Goal: Task Accomplishment & Management: Use online tool/utility

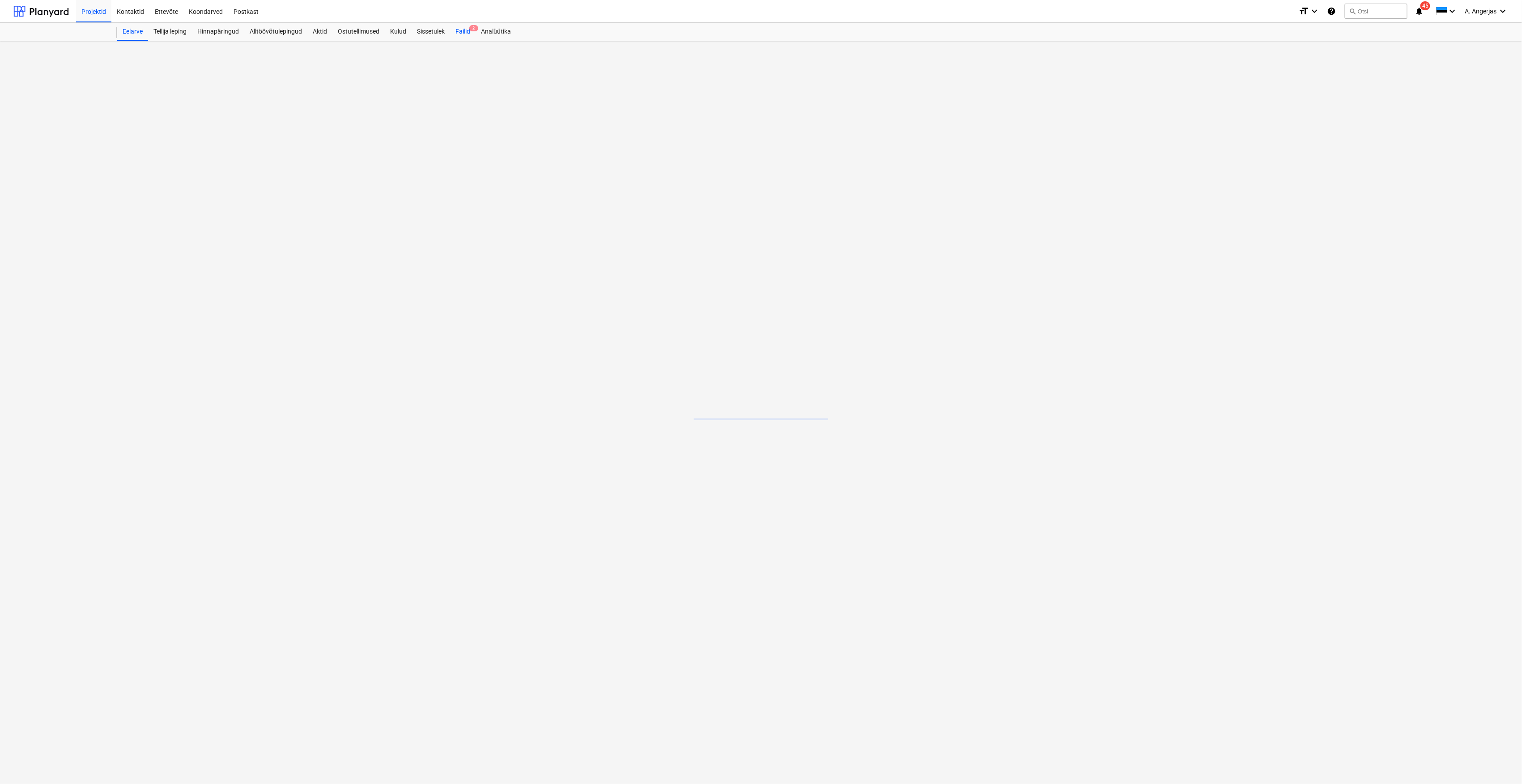
click at [457, 27] on div "Failid 2" at bounding box center [463, 32] width 25 height 18
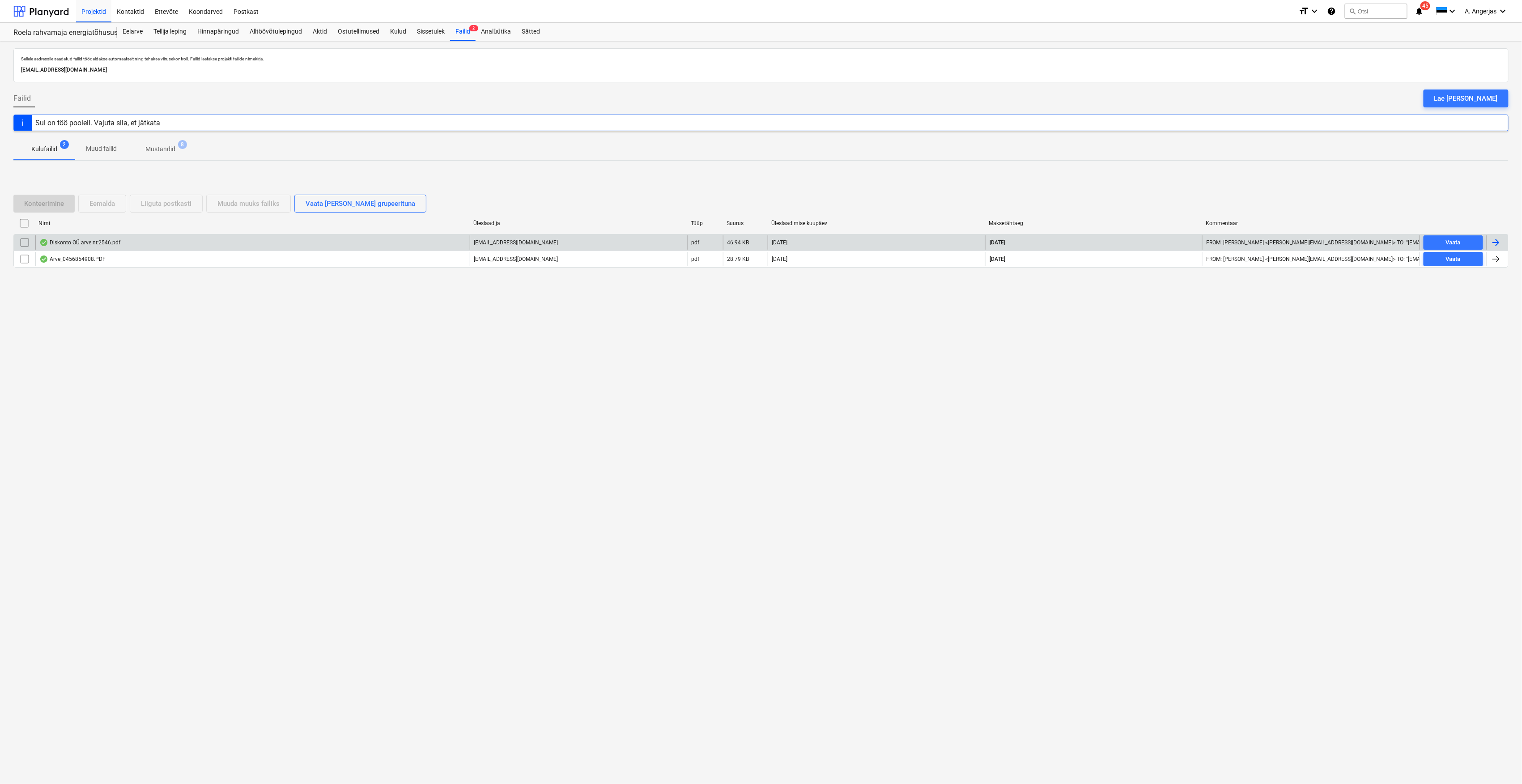
click at [135, 244] on div "Diskonto OÜ arve nr.2546.pdf" at bounding box center [252, 242] width 434 height 14
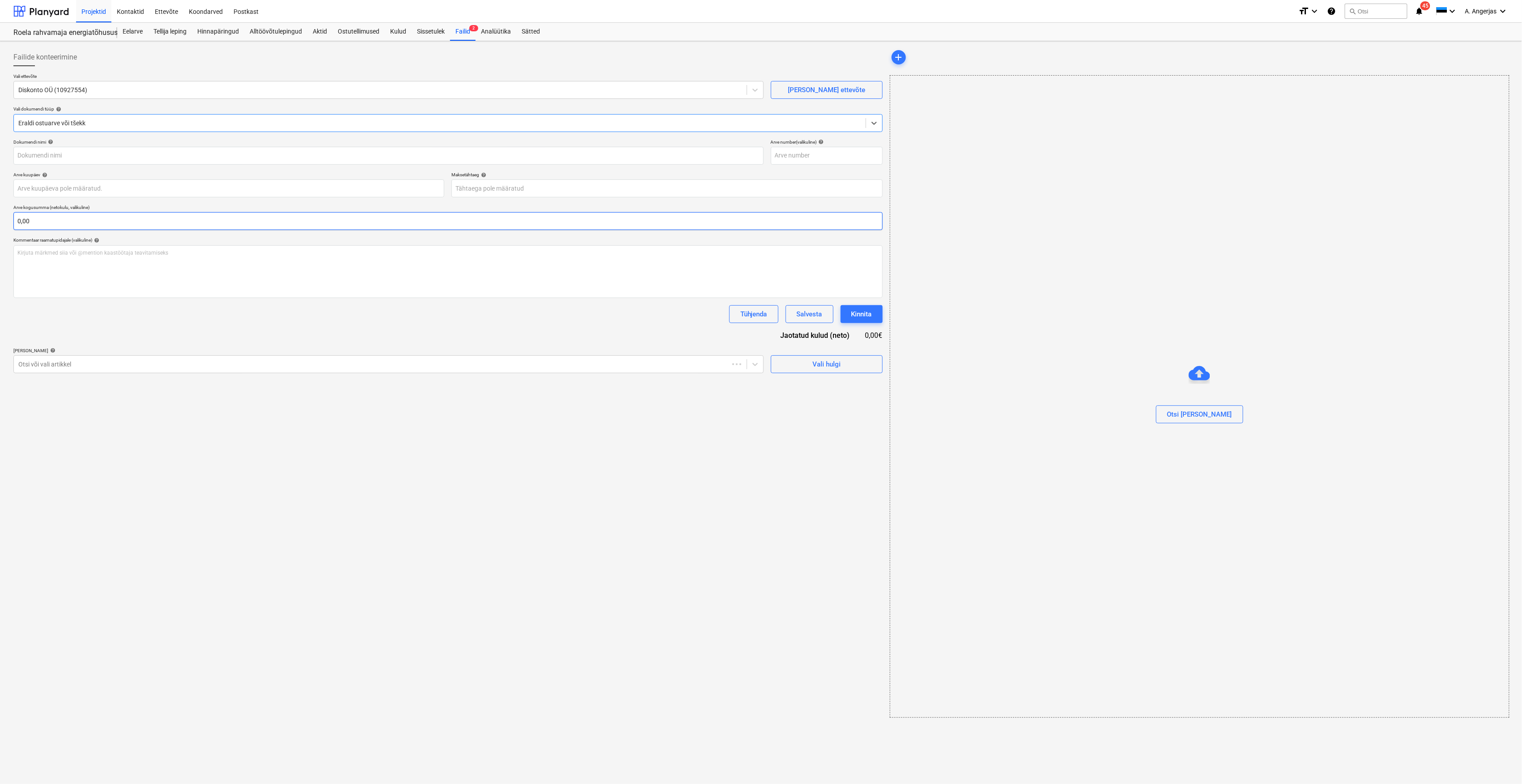
type input "2546"
type input "[DATE]"
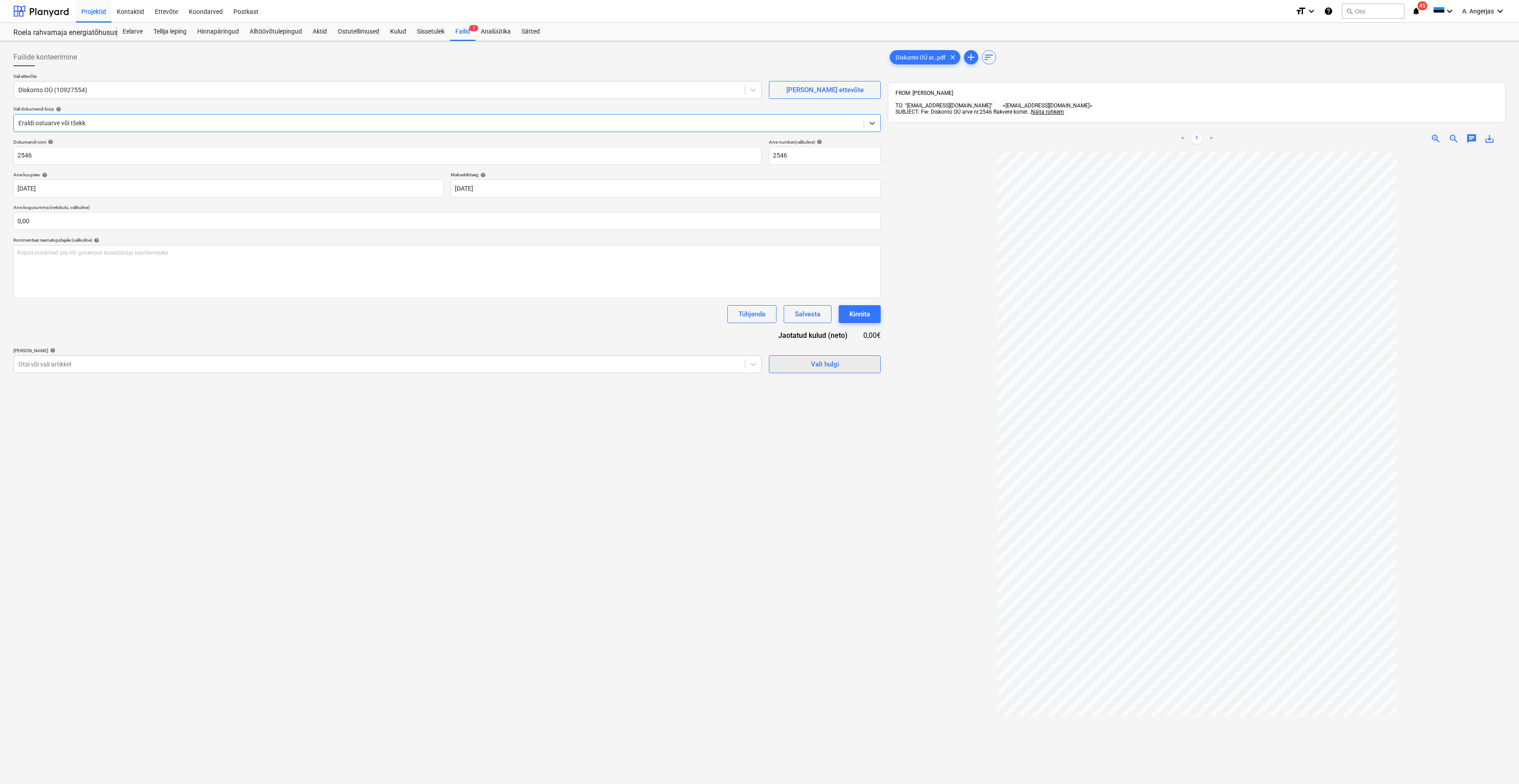
click at [817, 360] on div "Vali hulgi" at bounding box center [825, 365] width 28 height 12
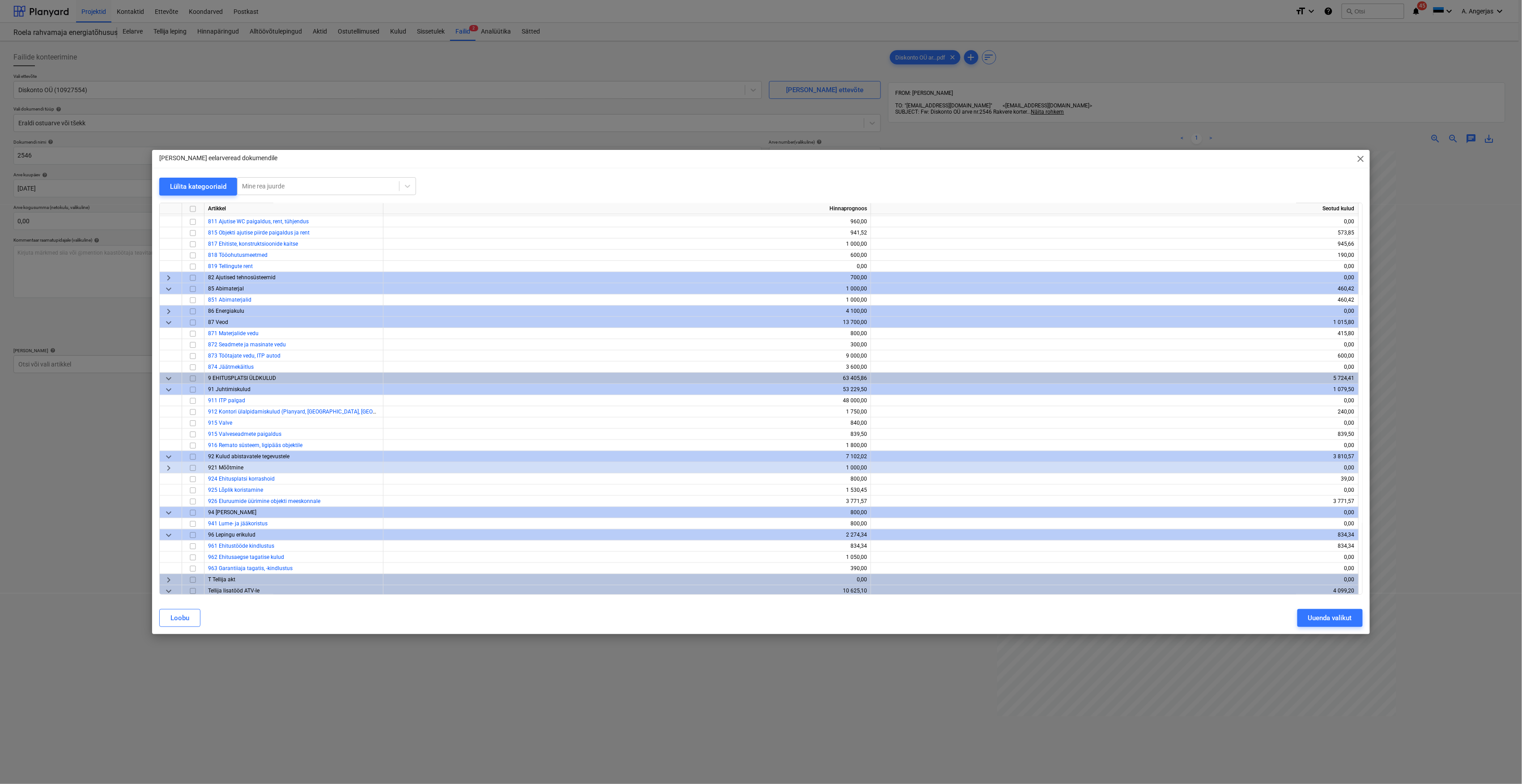
scroll to position [2785, 0]
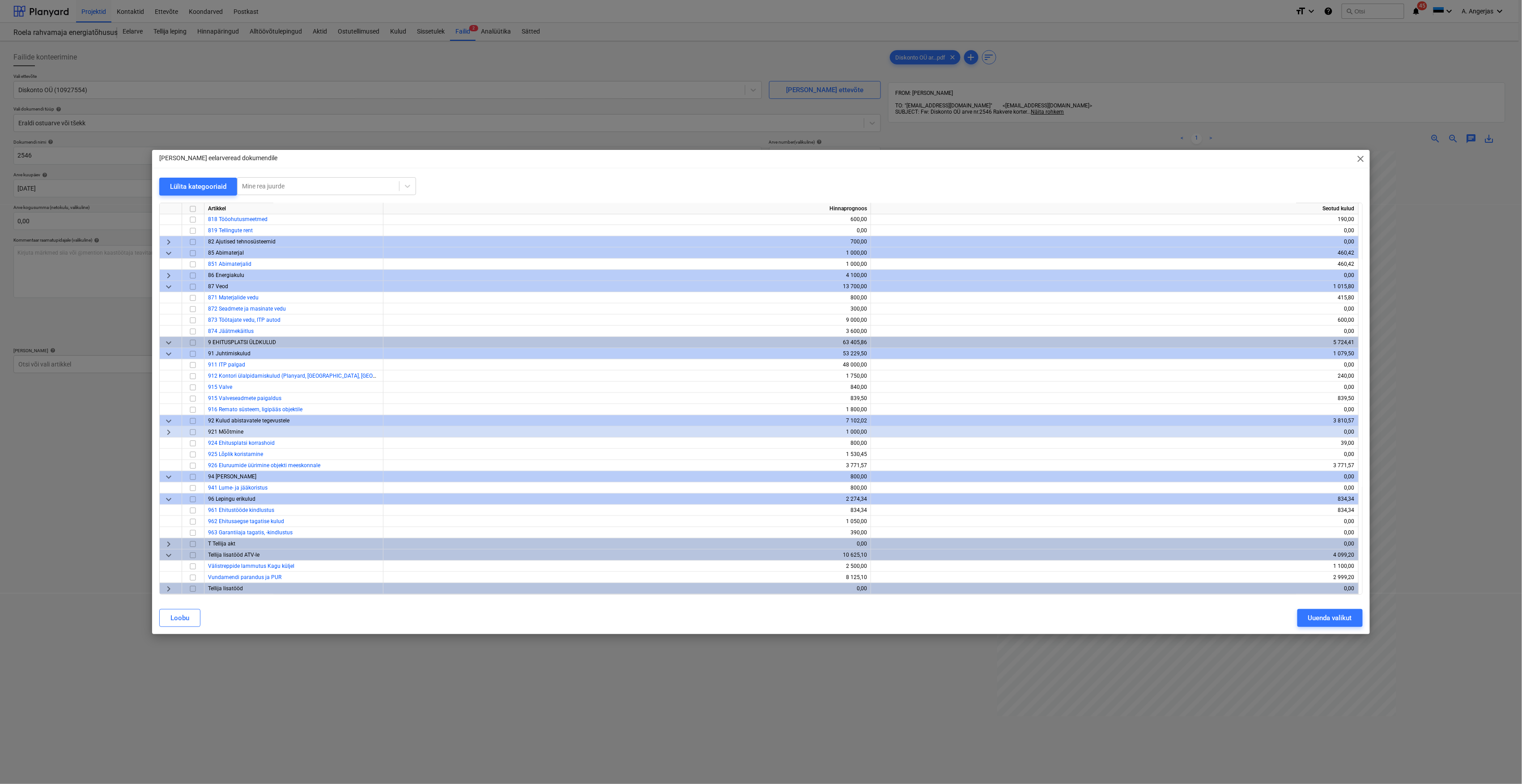
click at [61, 587] on div "[PERSON_NAME] eelarveread dokumendile close Lülita kategooriaid Mine rea juurde…" at bounding box center [761, 392] width 1522 height 784
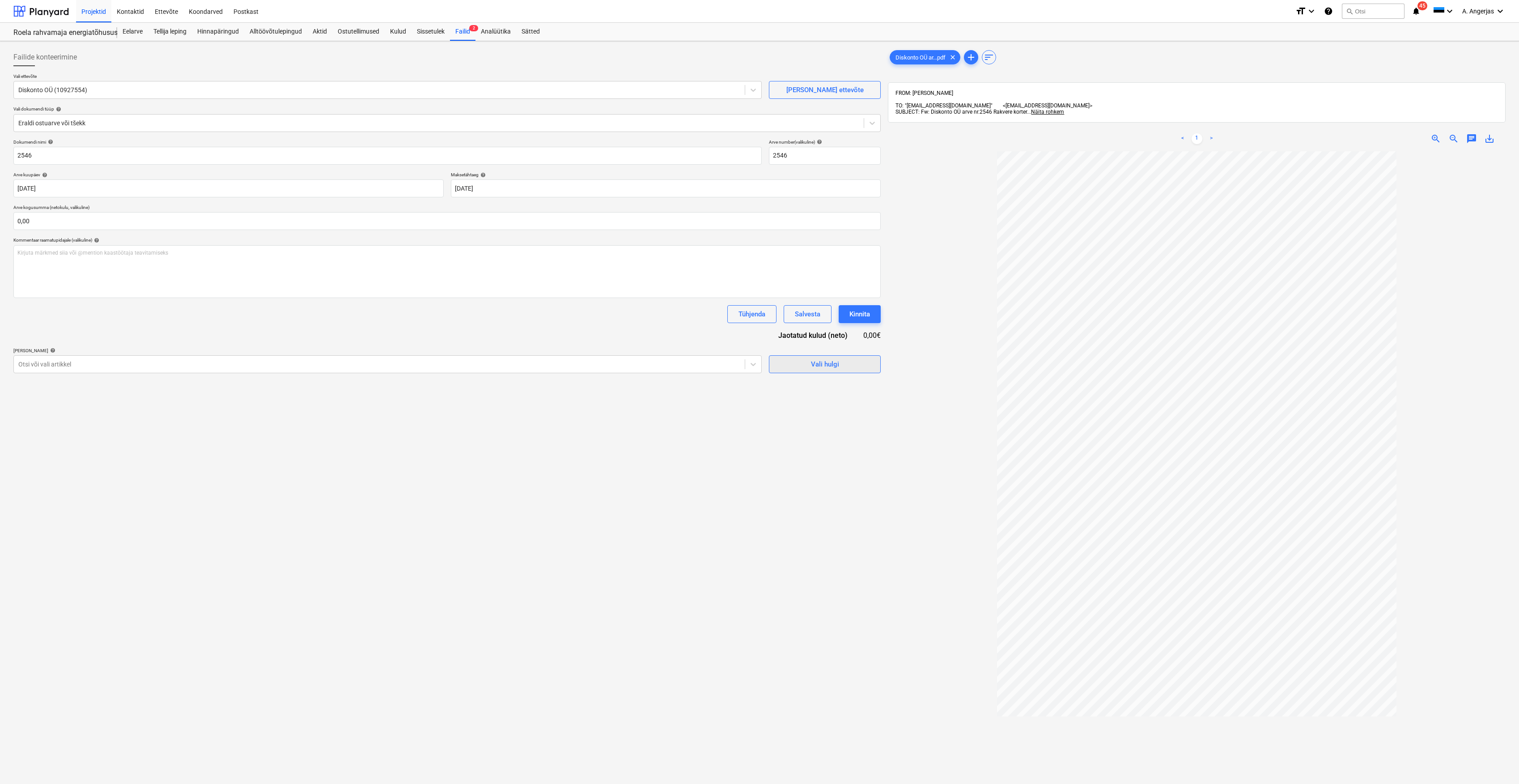
click at [819, 369] on div "Vali hulgi" at bounding box center [825, 365] width 28 height 12
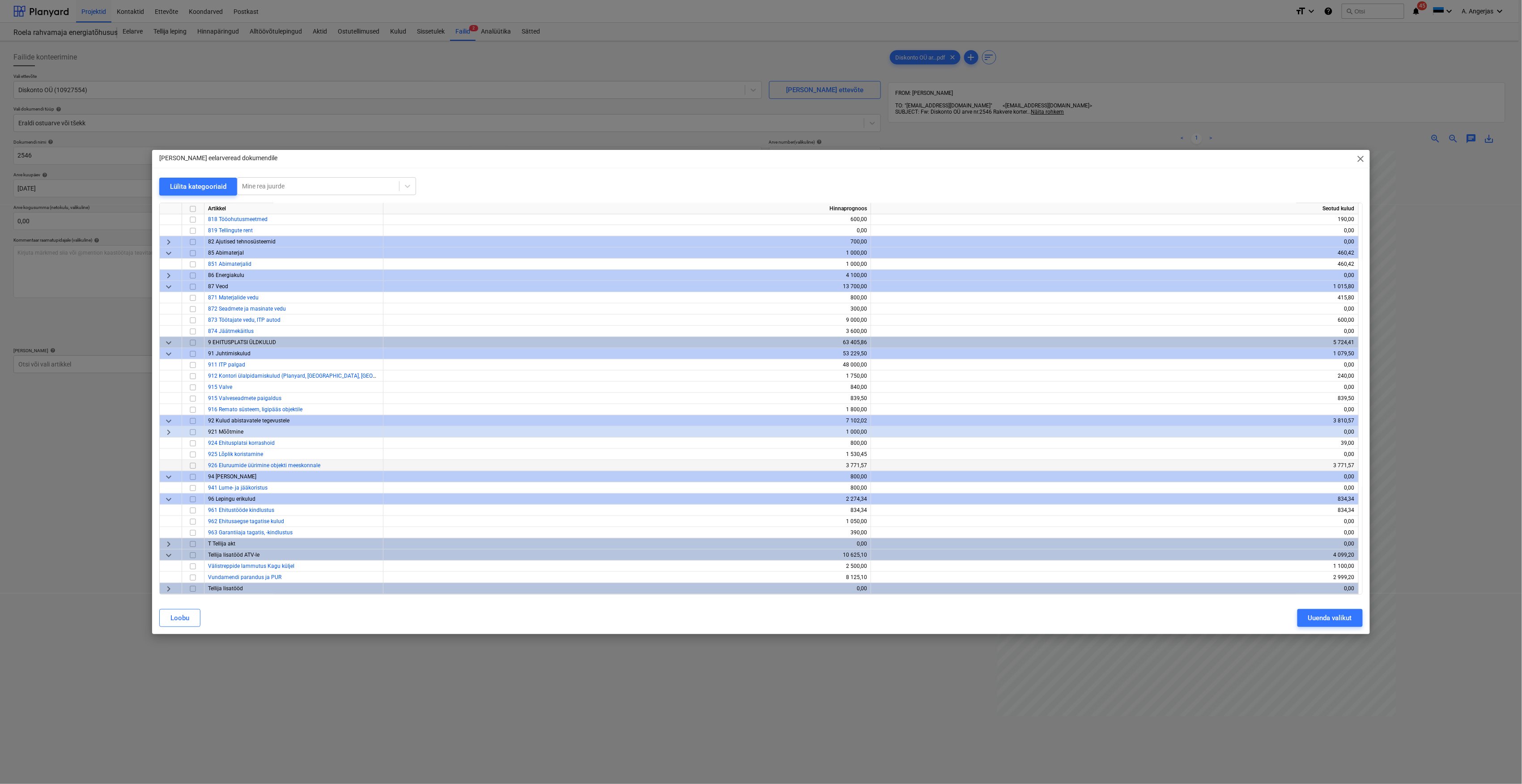
click at [194, 465] on input "checkbox" at bounding box center [193, 466] width 11 height 11
click at [1326, 620] on div "Uuenda valikut" at bounding box center [1330, 618] width 44 height 12
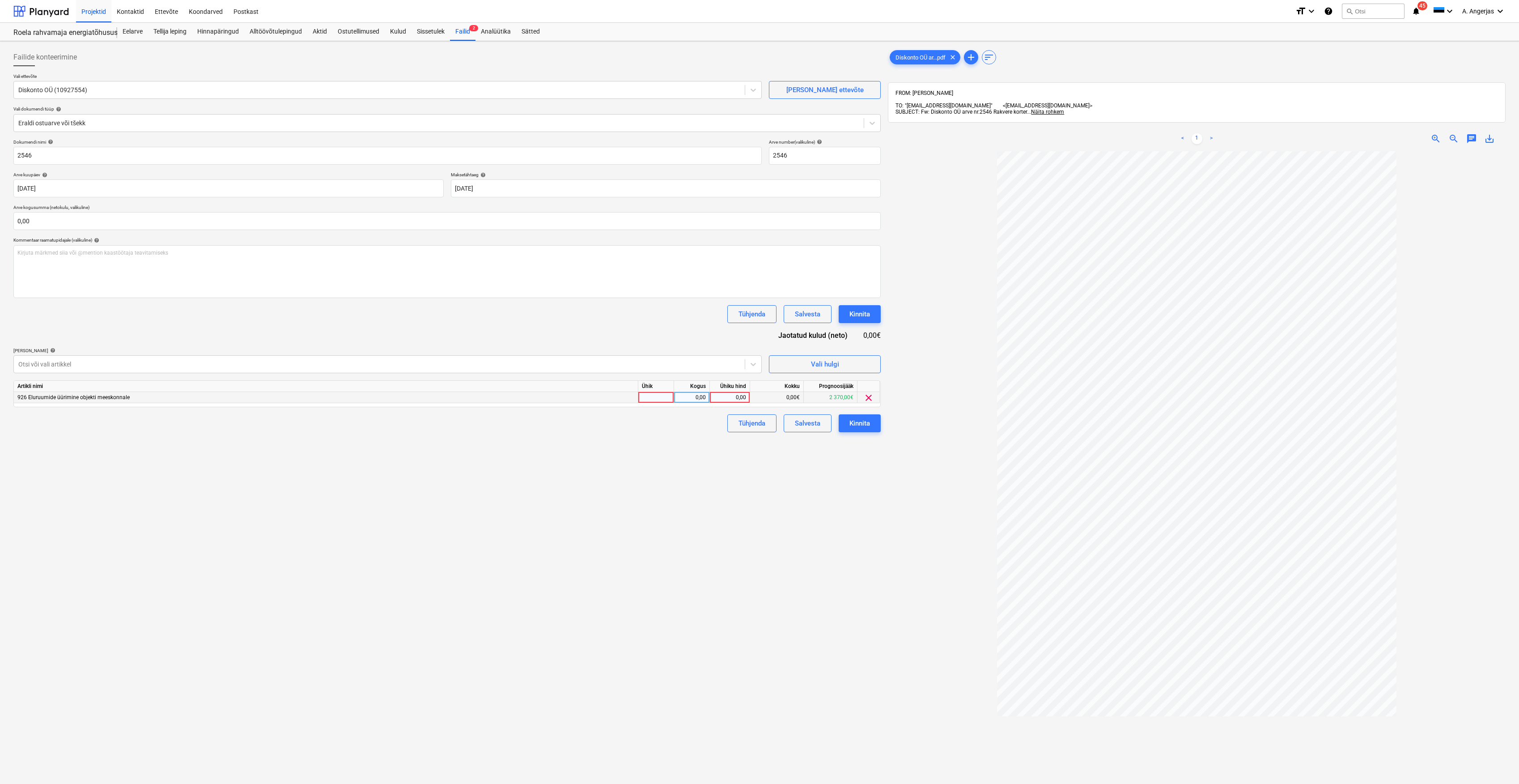
click at [661, 401] on div at bounding box center [656, 397] width 36 height 11
type input "1"
type input "yk"
click at [661, 401] on div "yk" at bounding box center [656, 397] width 36 height 11
type input "tk"
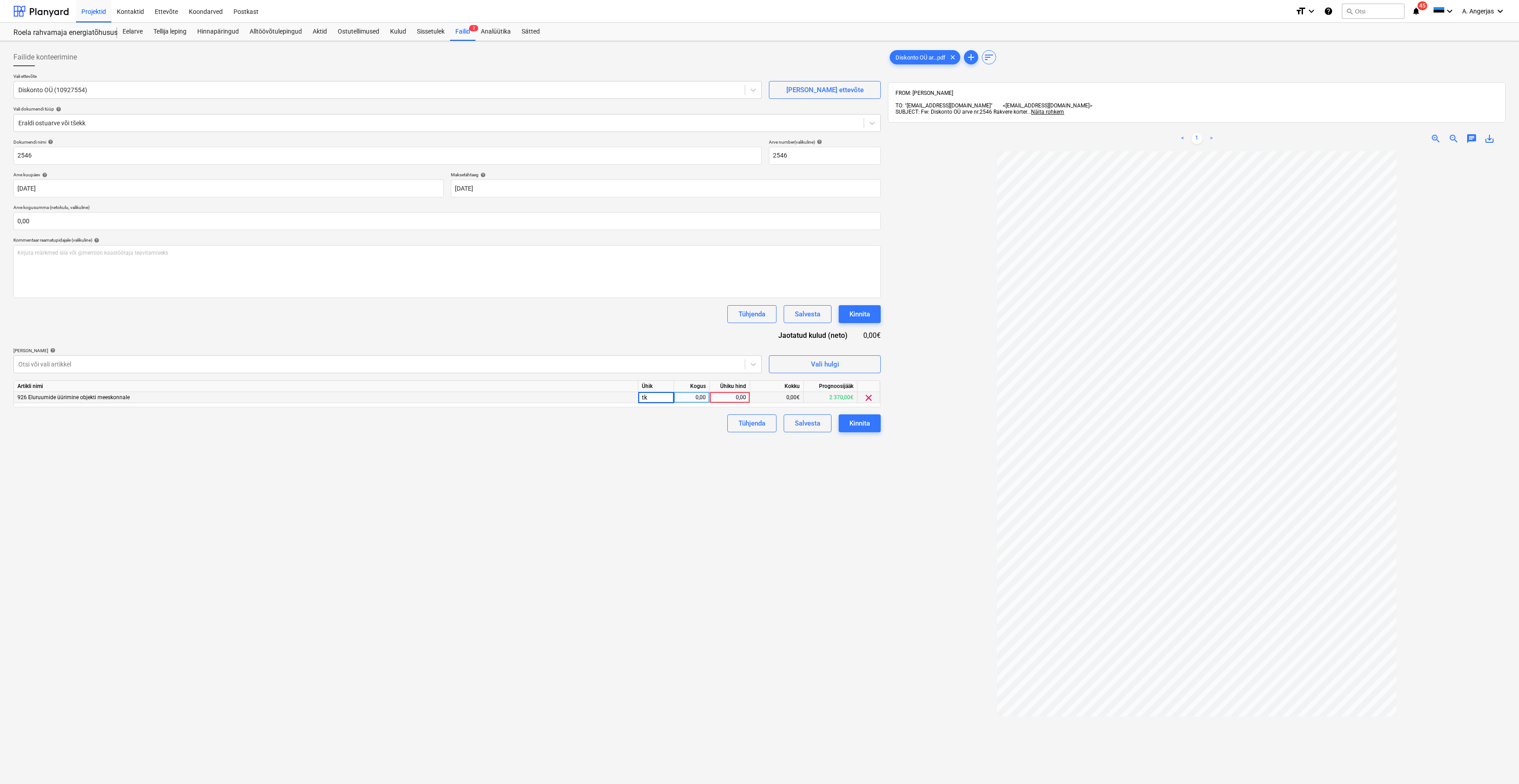
click at [700, 393] on div "0,00" at bounding box center [692, 397] width 28 height 11
type input "1"
click at [720, 392] on div "0,00" at bounding box center [730, 397] width 32 height 11
type input "328,23"
click at [682, 469] on div "Failide konteerimine Vali ettevõte Diskonto OÜ (10927554) [PERSON_NAME] uus ett…" at bounding box center [447, 479] width 874 height 868
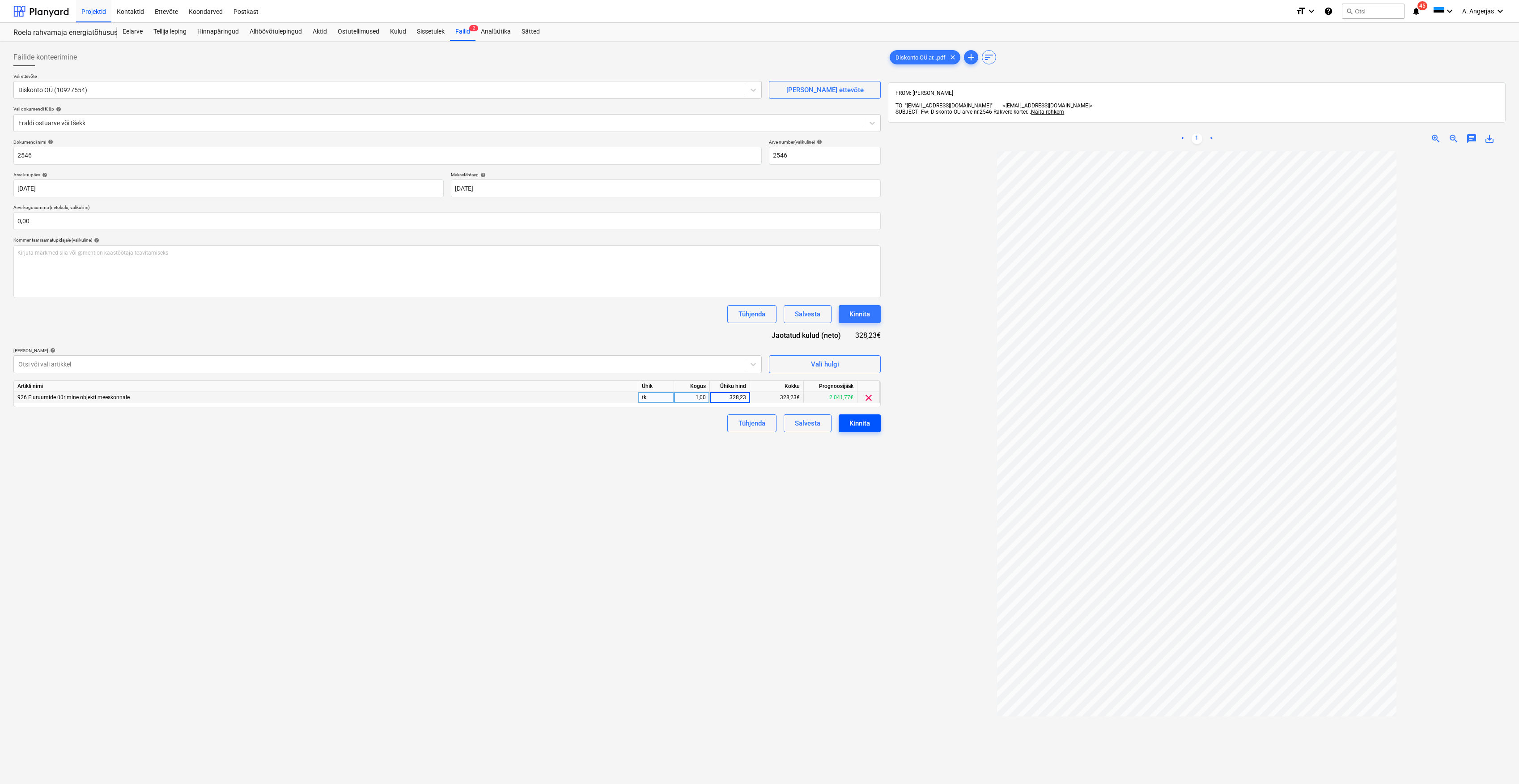
click at [870, 426] on button "Kinnita" at bounding box center [860, 423] width 42 height 18
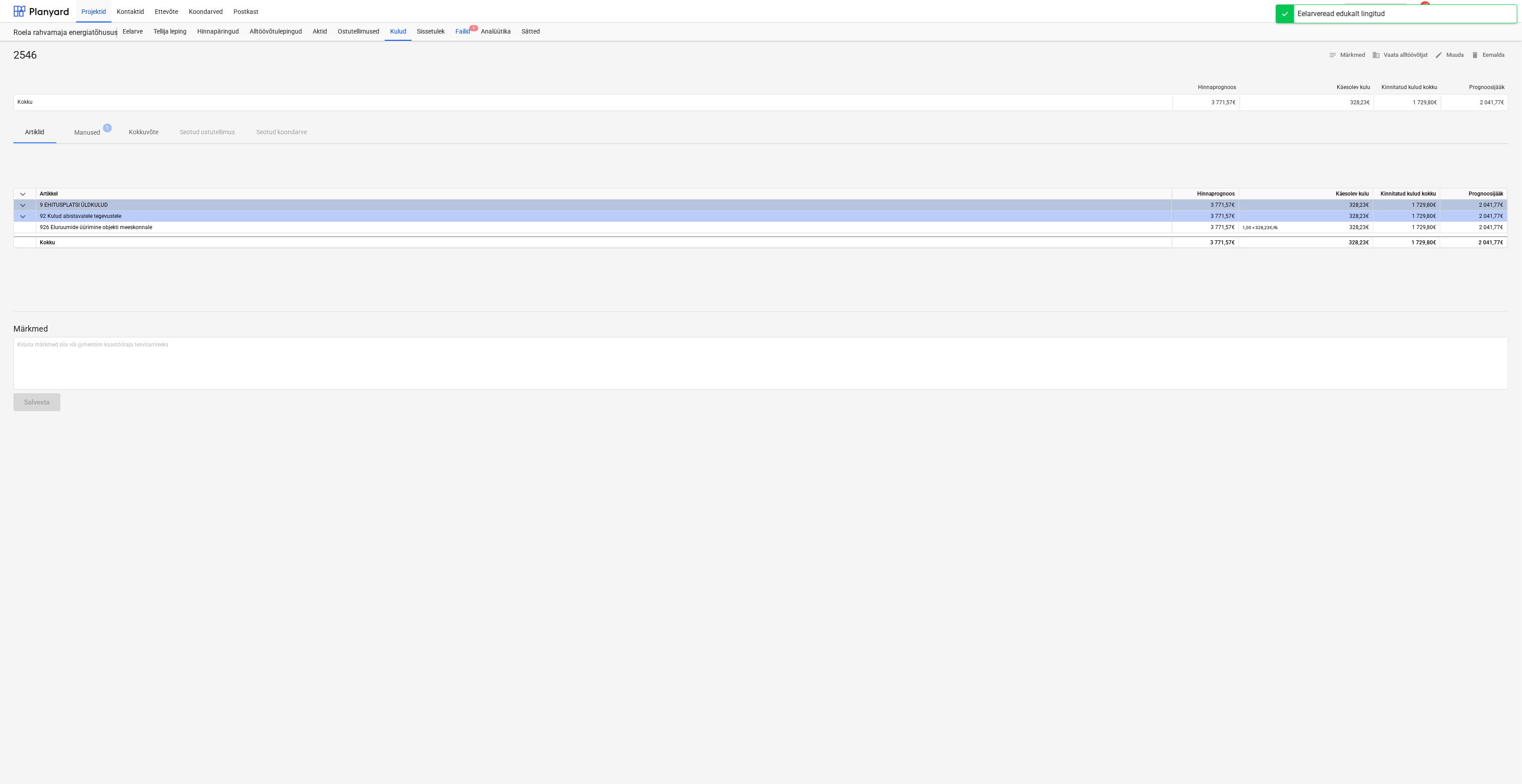
click at [465, 27] on div "Failid 1" at bounding box center [463, 32] width 25 height 18
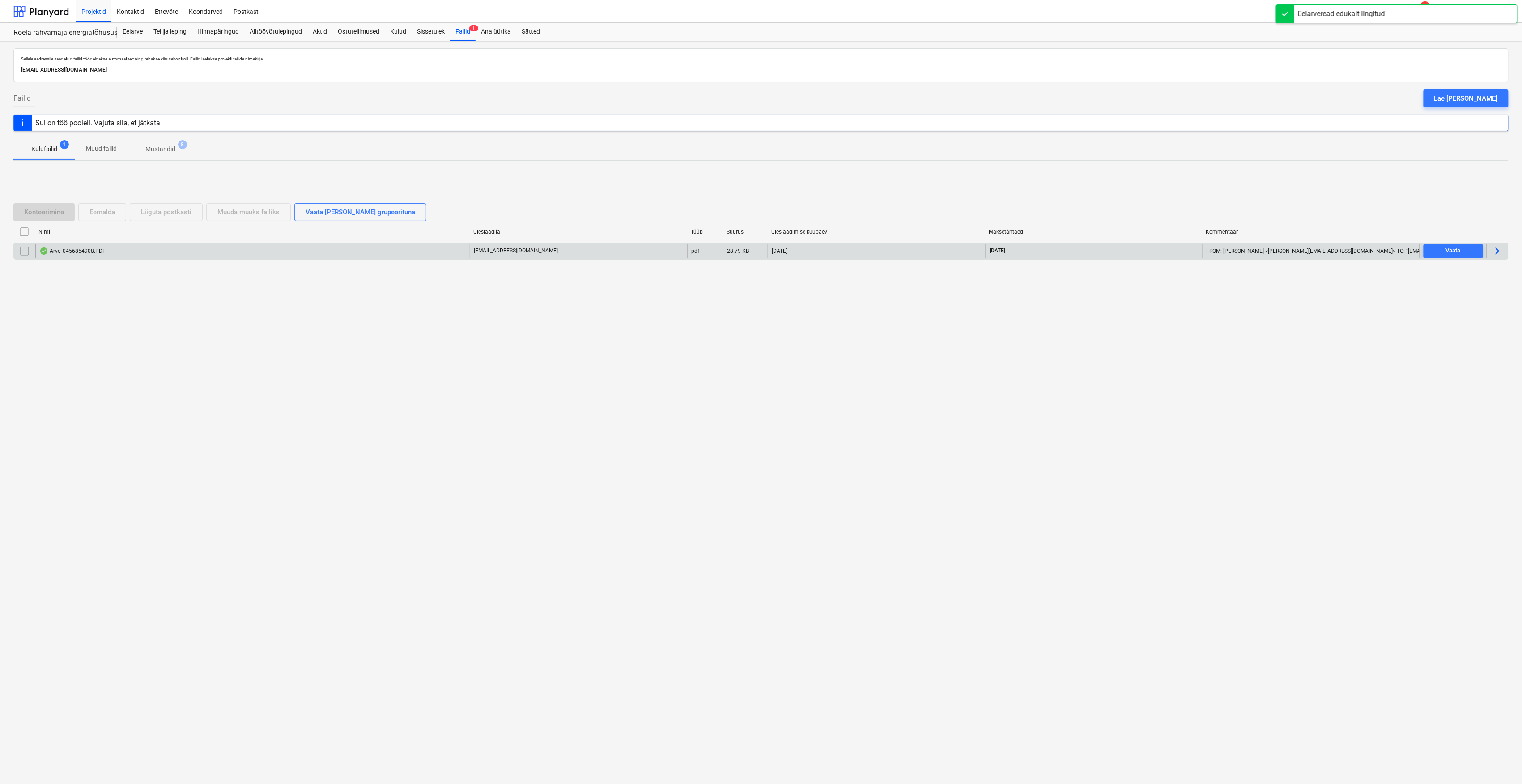
click at [79, 251] on div "Arve_0456854908.PDF" at bounding box center [73, 251] width 66 height 7
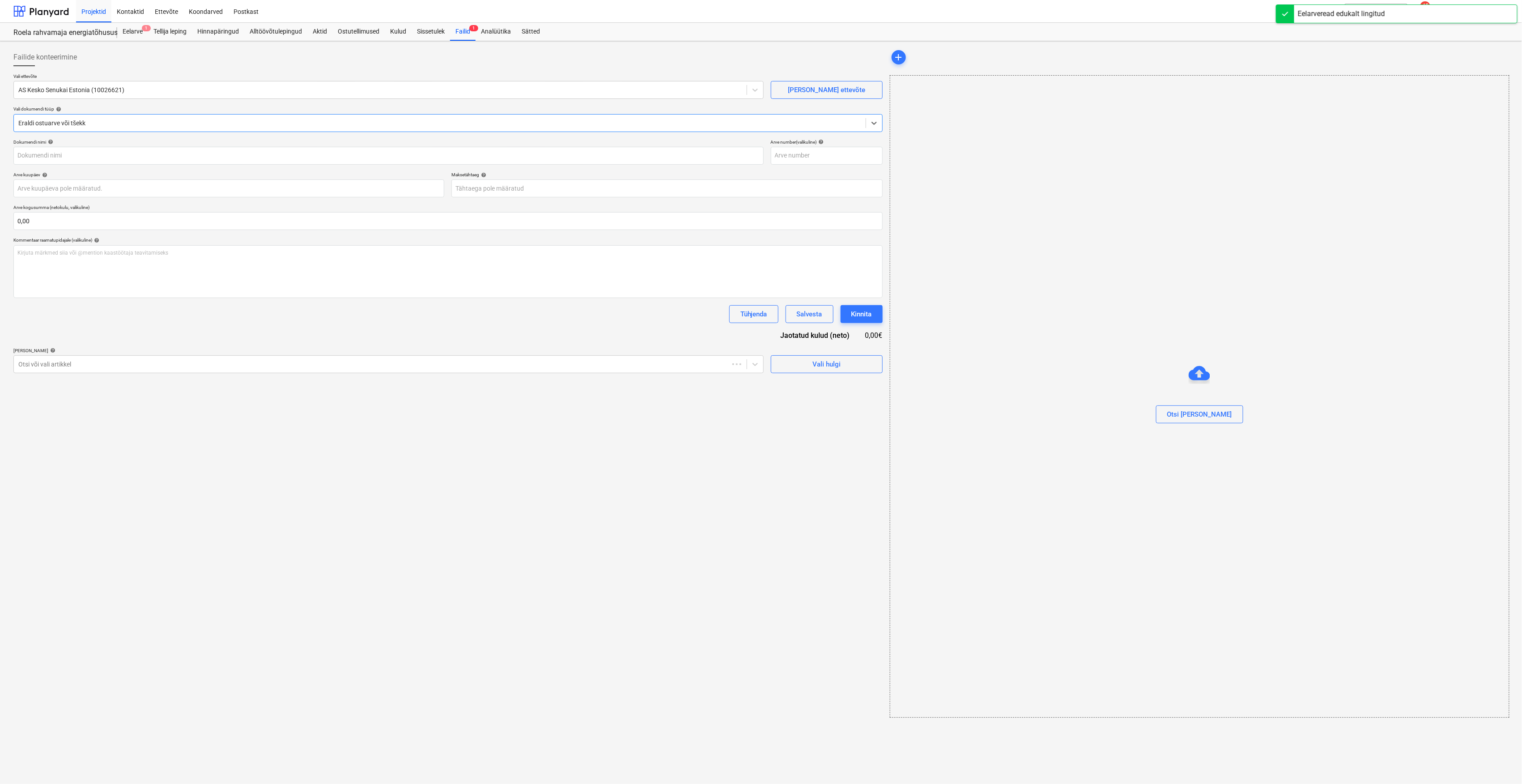
type input "456854908"
type input "[DATE]"
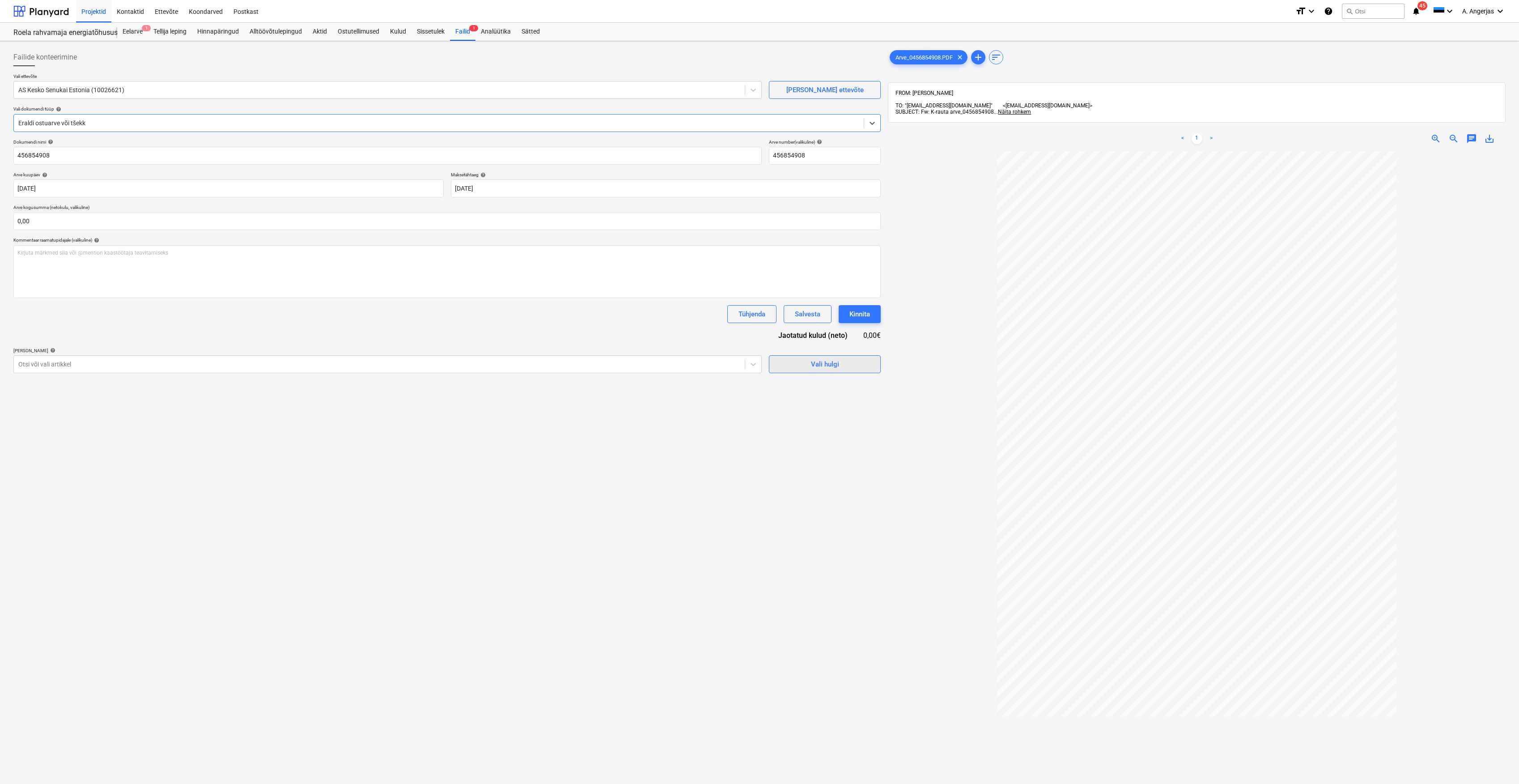
click at [815, 365] on div "Vali hulgi" at bounding box center [825, 365] width 28 height 12
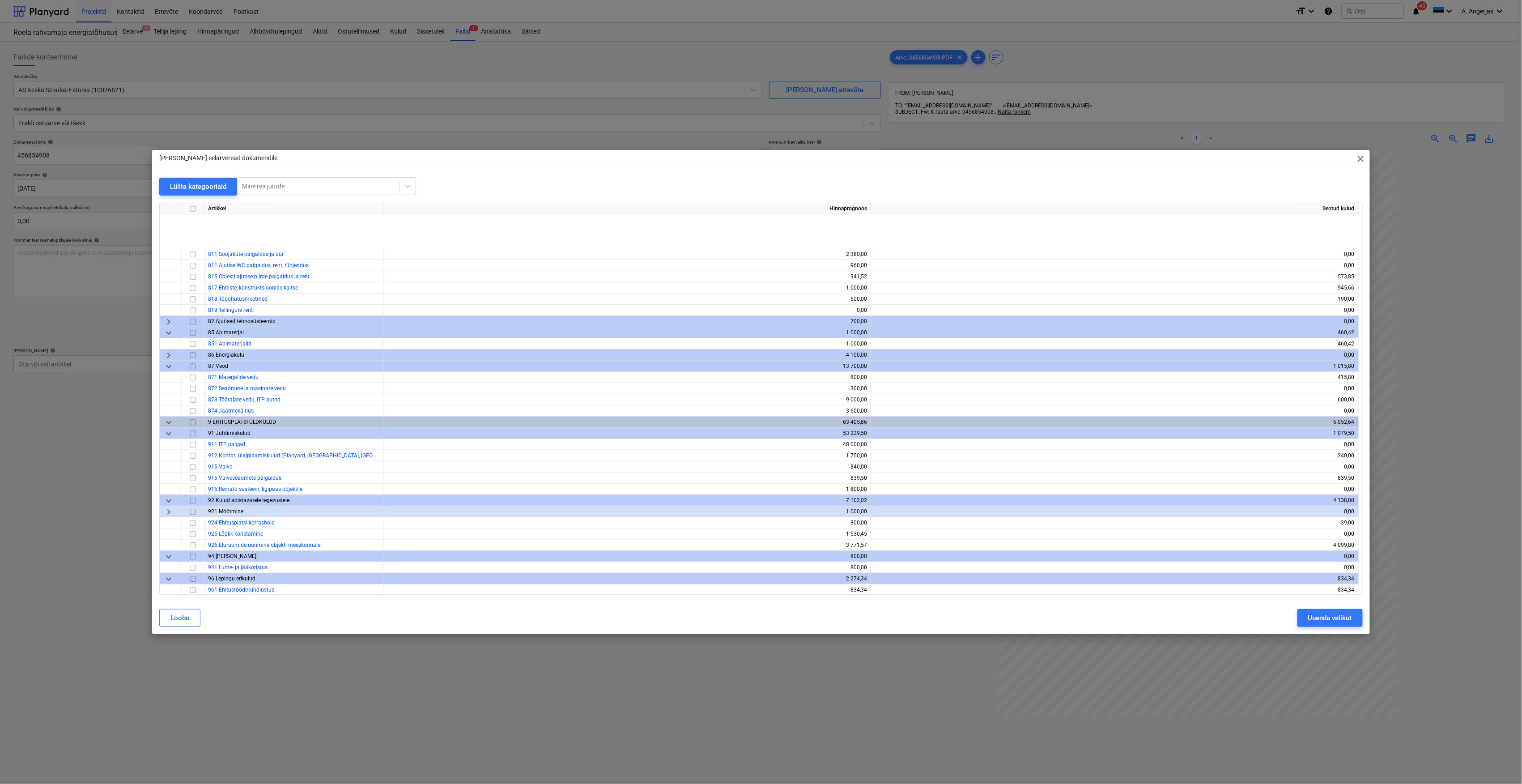
scroll to position [2785, 0]
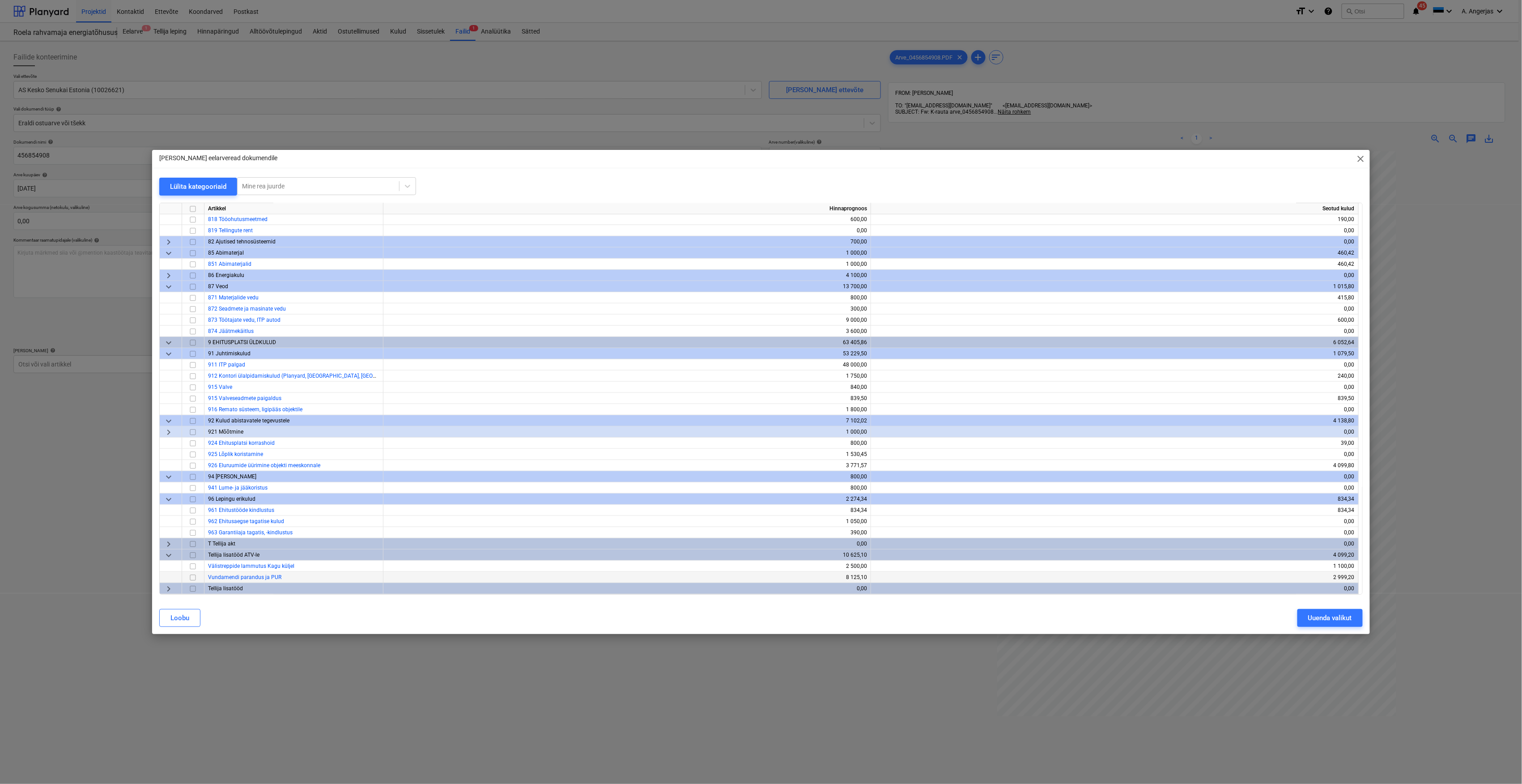
click at [191, 578] on input "checkbox" at bounding box center [193, 577] width 11 height 11
click at [1341, 624] on button "Uuenda valikut" at bounding box center [1330, 618] width 66 height 18
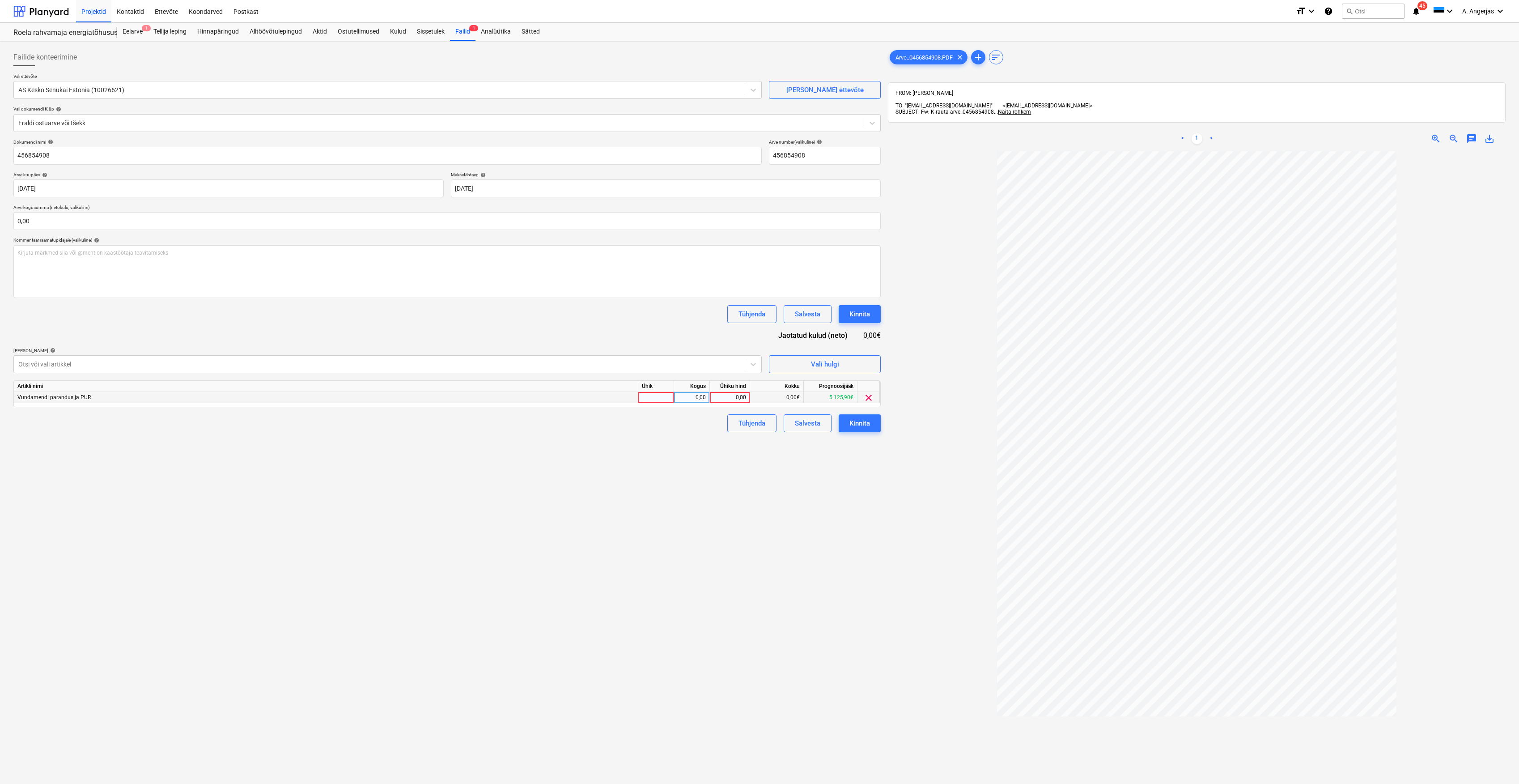
click at [643, 397] on div at bounding box center [656, 397] width 36 height 11
type input "tk"
click at [694, 396] on div "0,00" at bounding box center [692, 397] width 28 height 11
click at [724, 394] on div "0,00" at bounding box center [730, 397] width 32 height 11
type input "120"
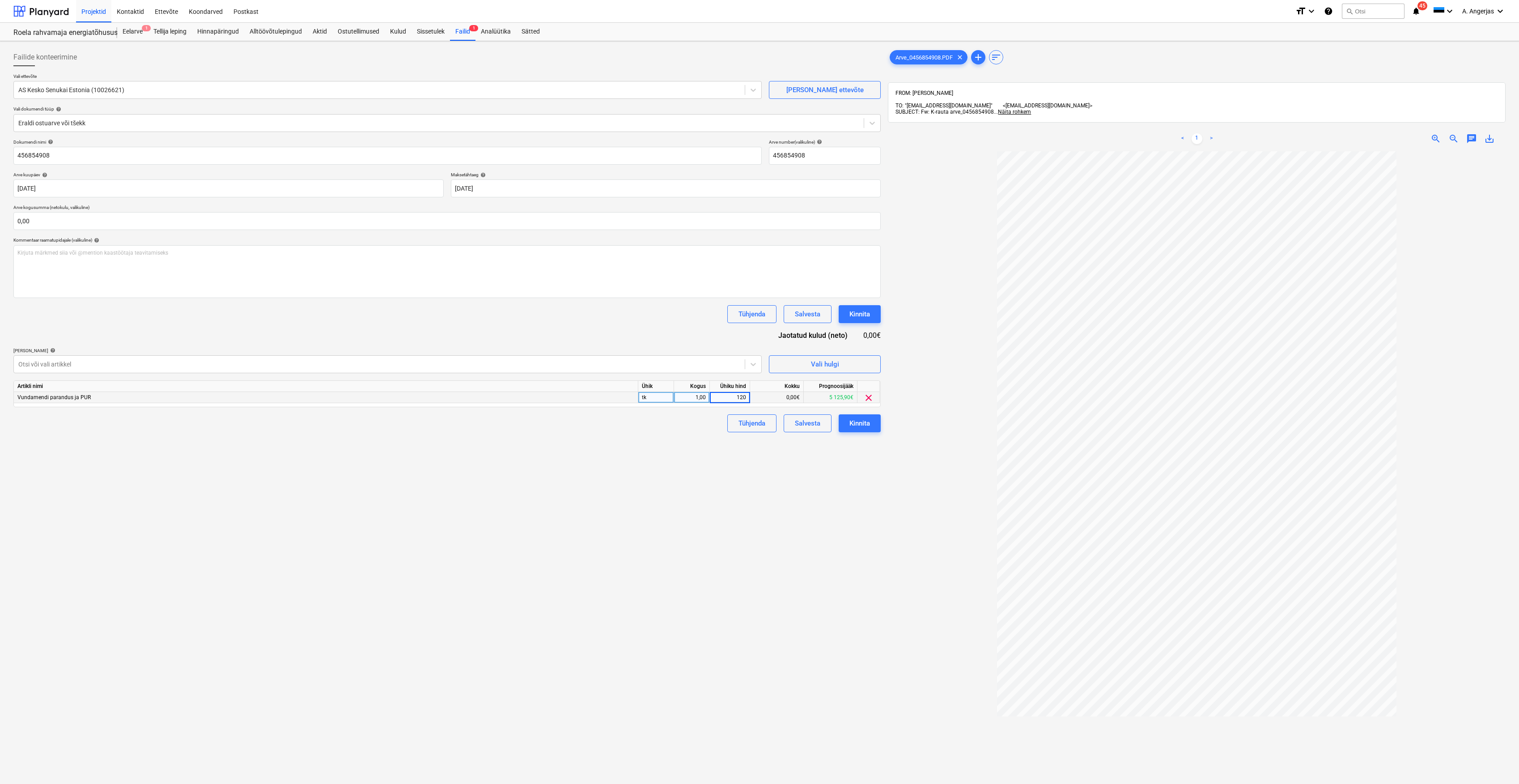
click at [623, 458] on div "Failide konteerimine Vali ettevõte AS Kesko Senukai Estonia (10026621) [PERSON_…" at bounding box center [447, 479] width 874 height 868
click at [169, 222] on input "text" at bounding box center [447, 221] width 867 height 18
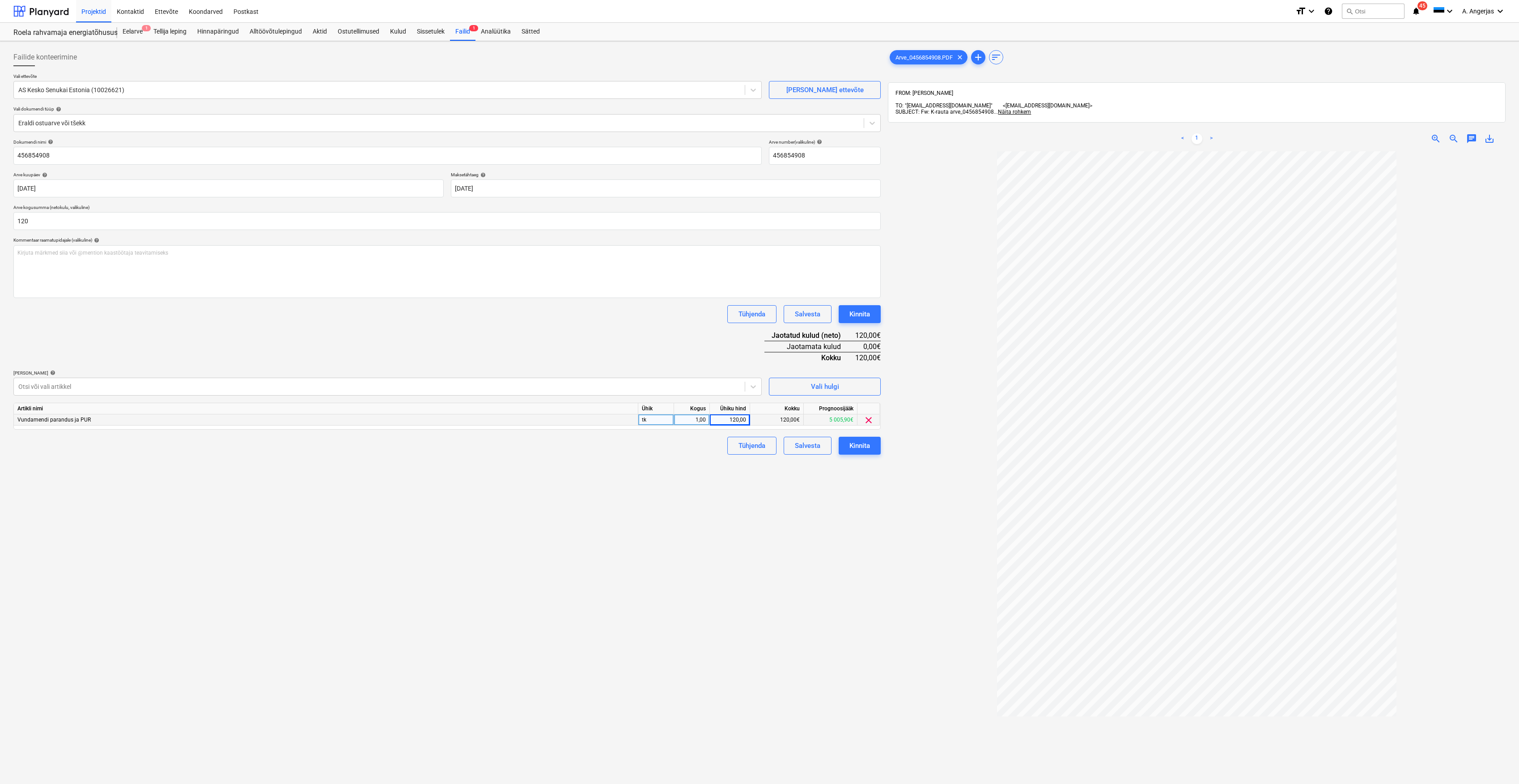
type input "120,00"
click at [219, 323] on div "Tühjenda Salvesta Kinnita" at bounding box center [447, 314] width 867 height 18
click at [872, 442] on button "Kinnita" at bounding box center [860, 445] width 42 height 18
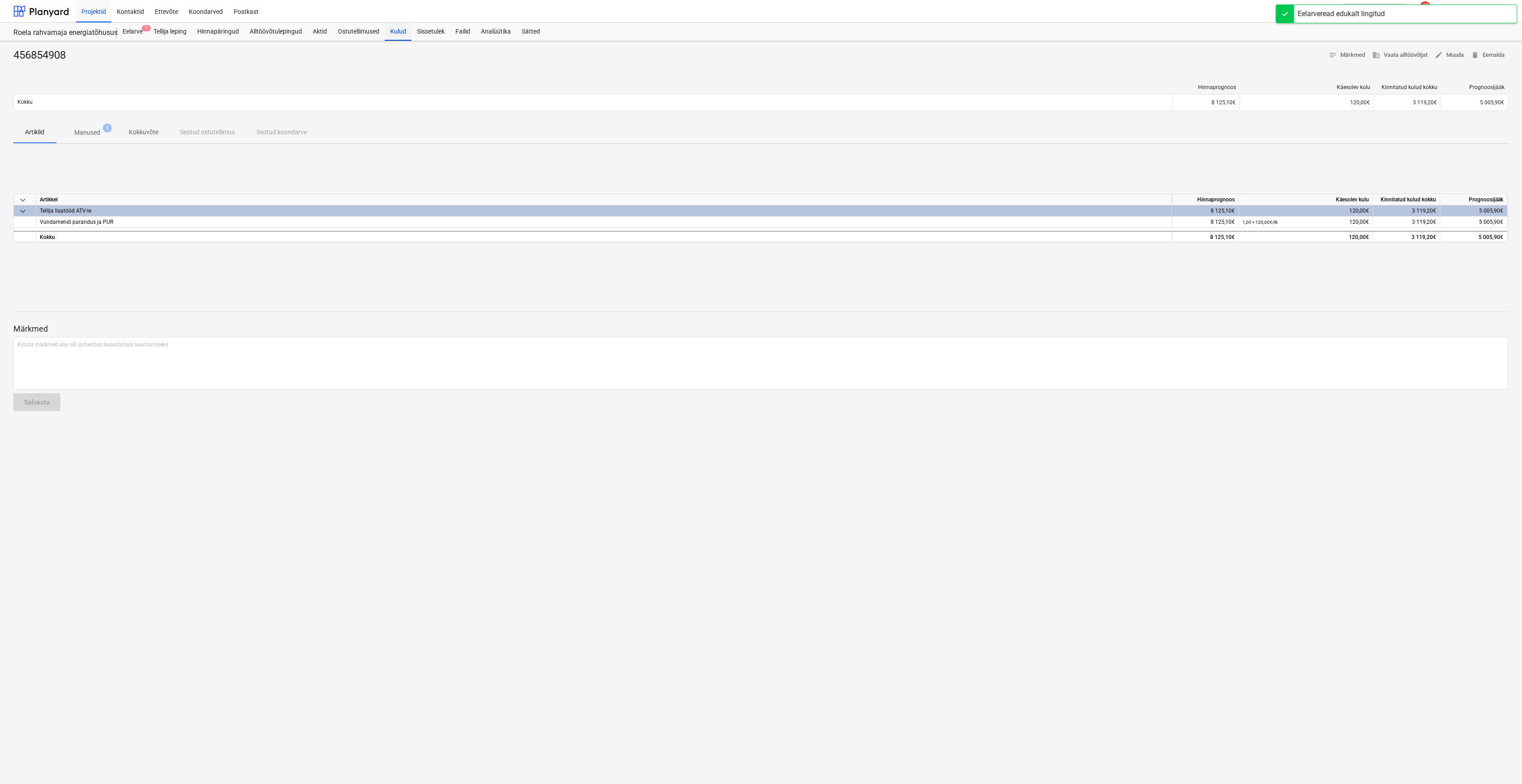
click at [402, 38] on div "Kulud" at bounding box center [398, 32] width 27 height 18
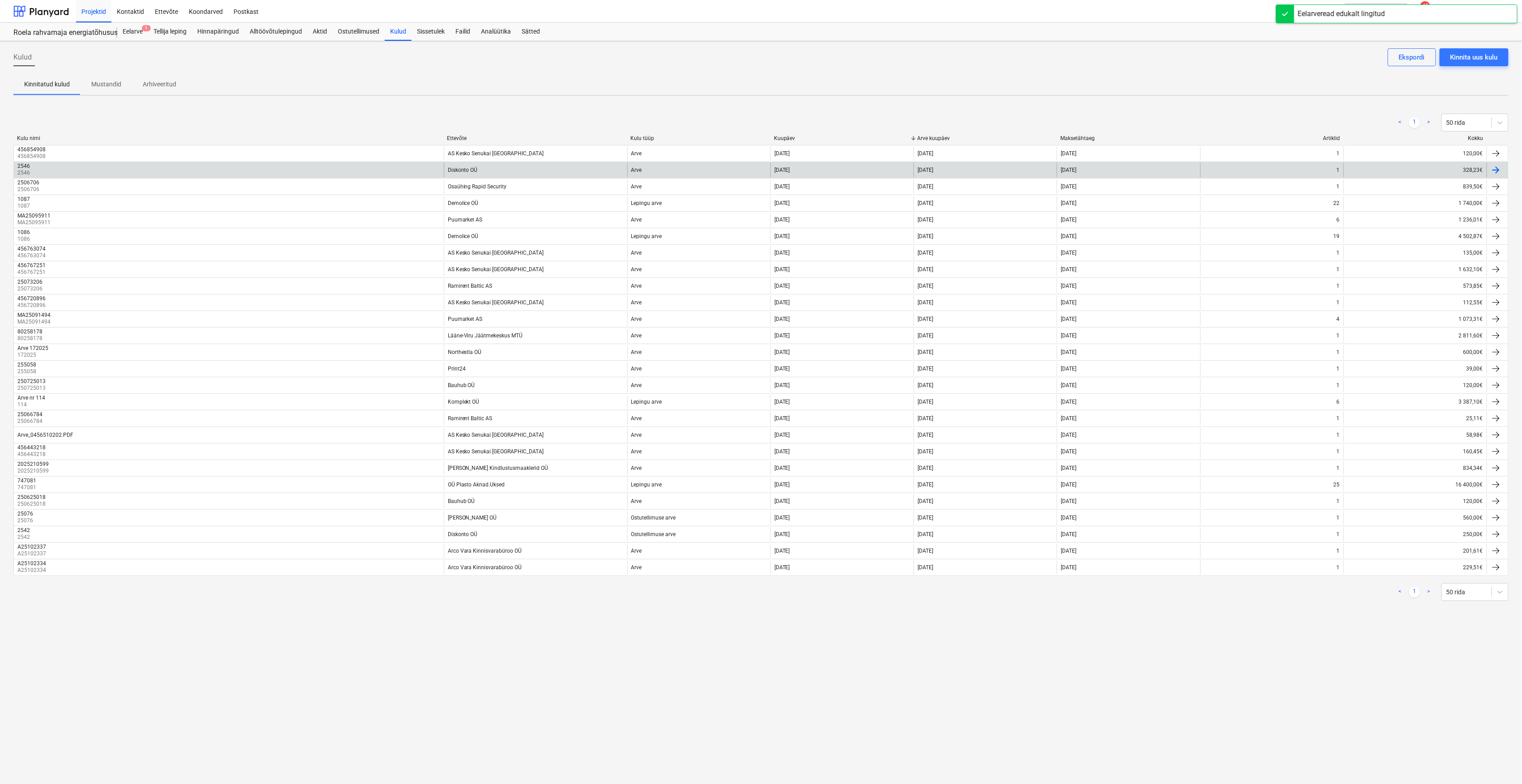
click at [63, 171] on div "2546 2546" at bounding box center [229, 170] width 430 height 14
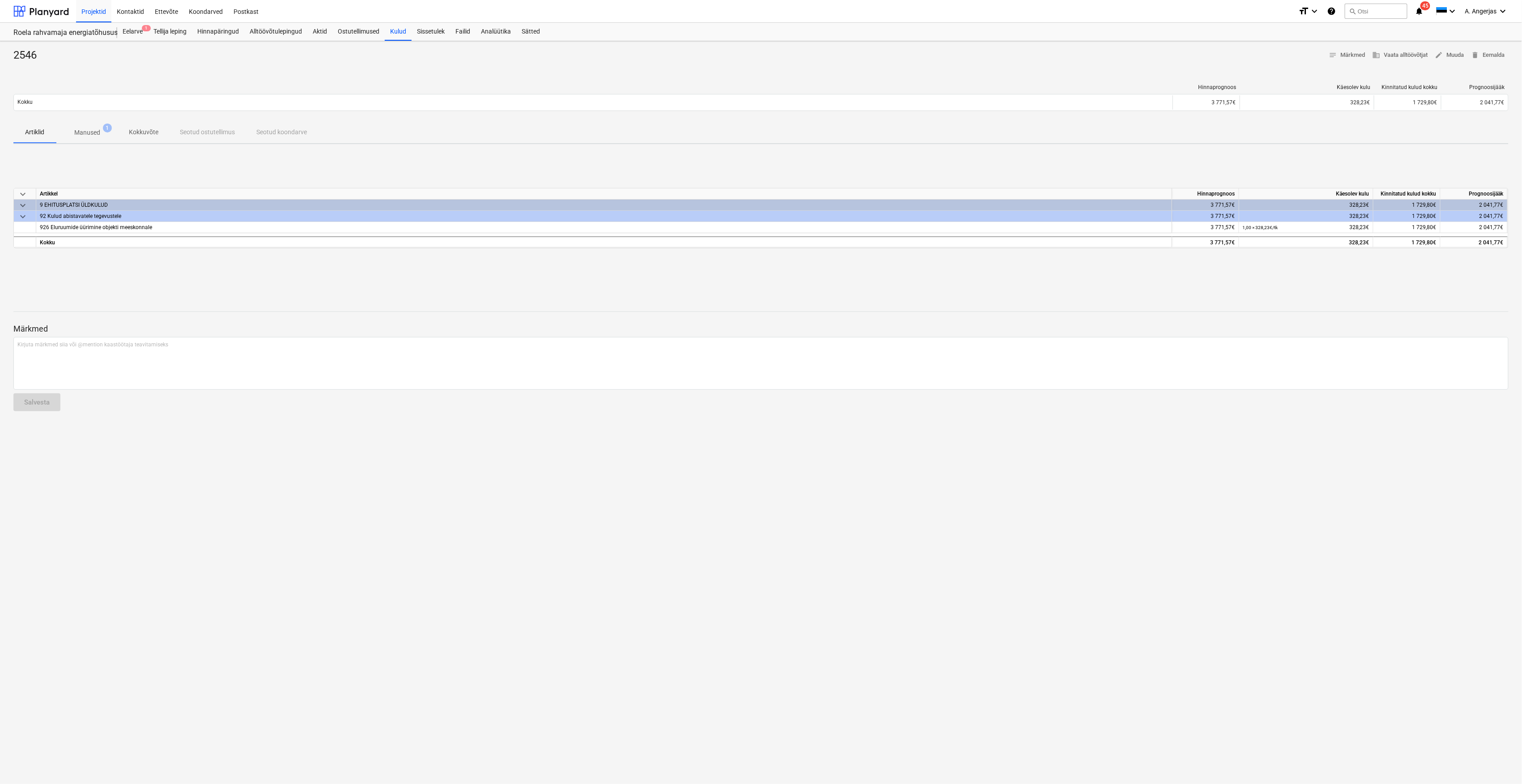
click at [138, 136] on p "Kokkuvõte" at bounding box center [144, 132] width 30 height 9
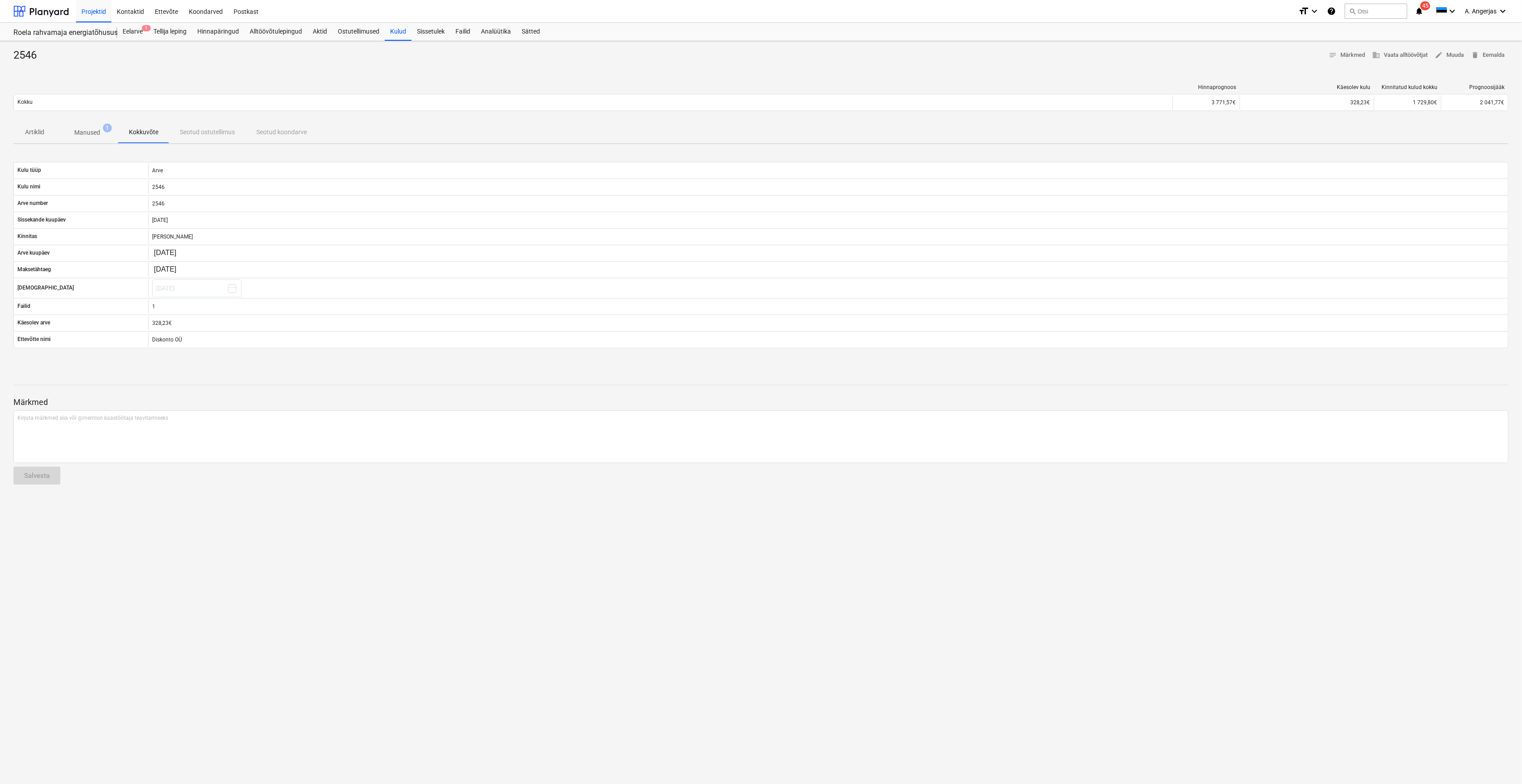
click at [93, 132] on p "Manused" at bounding box center [87, 133] width 26 height 9
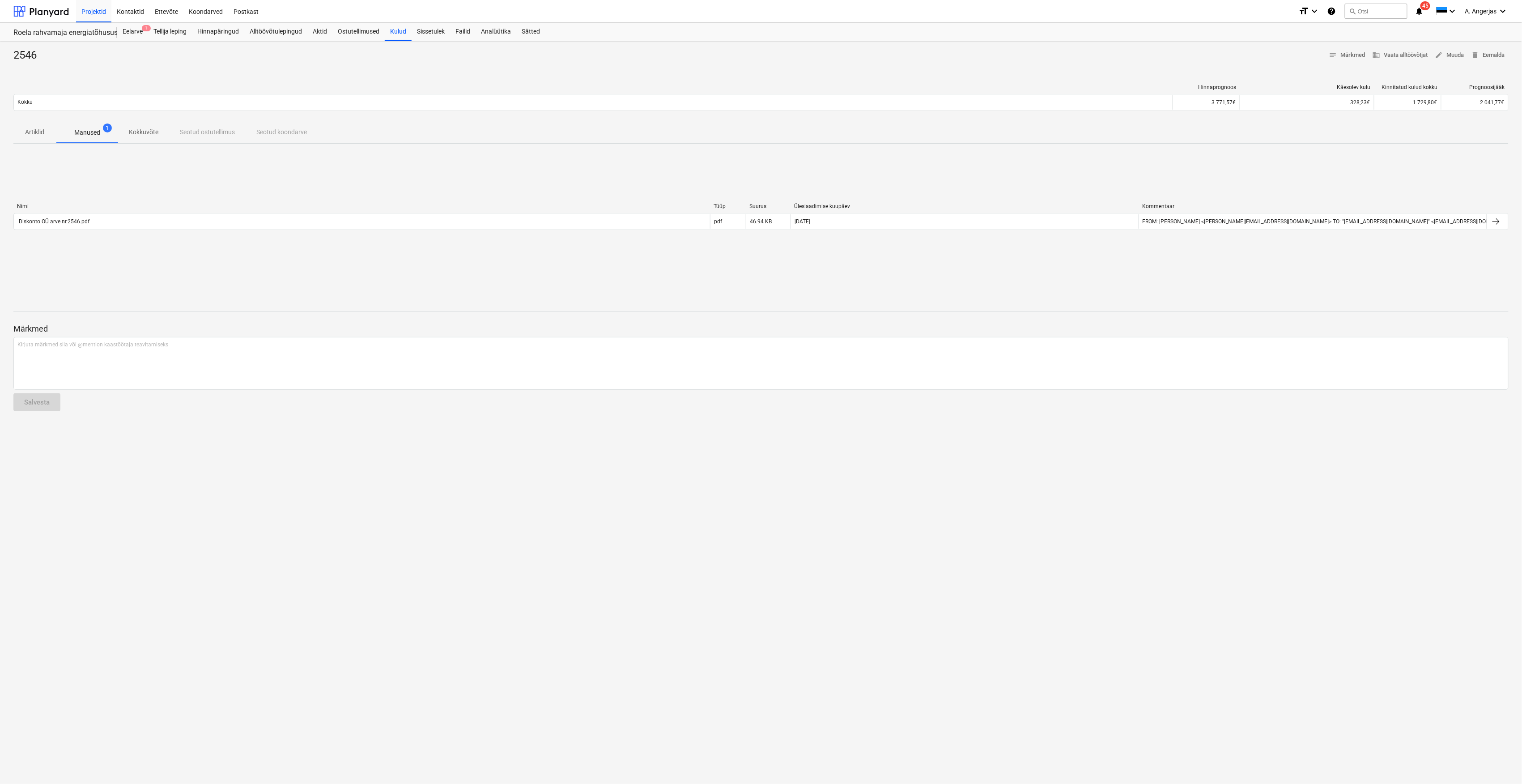
click at [24, 125] on button "Artiklid" at bounding box center [35, 132] width 43 height 21
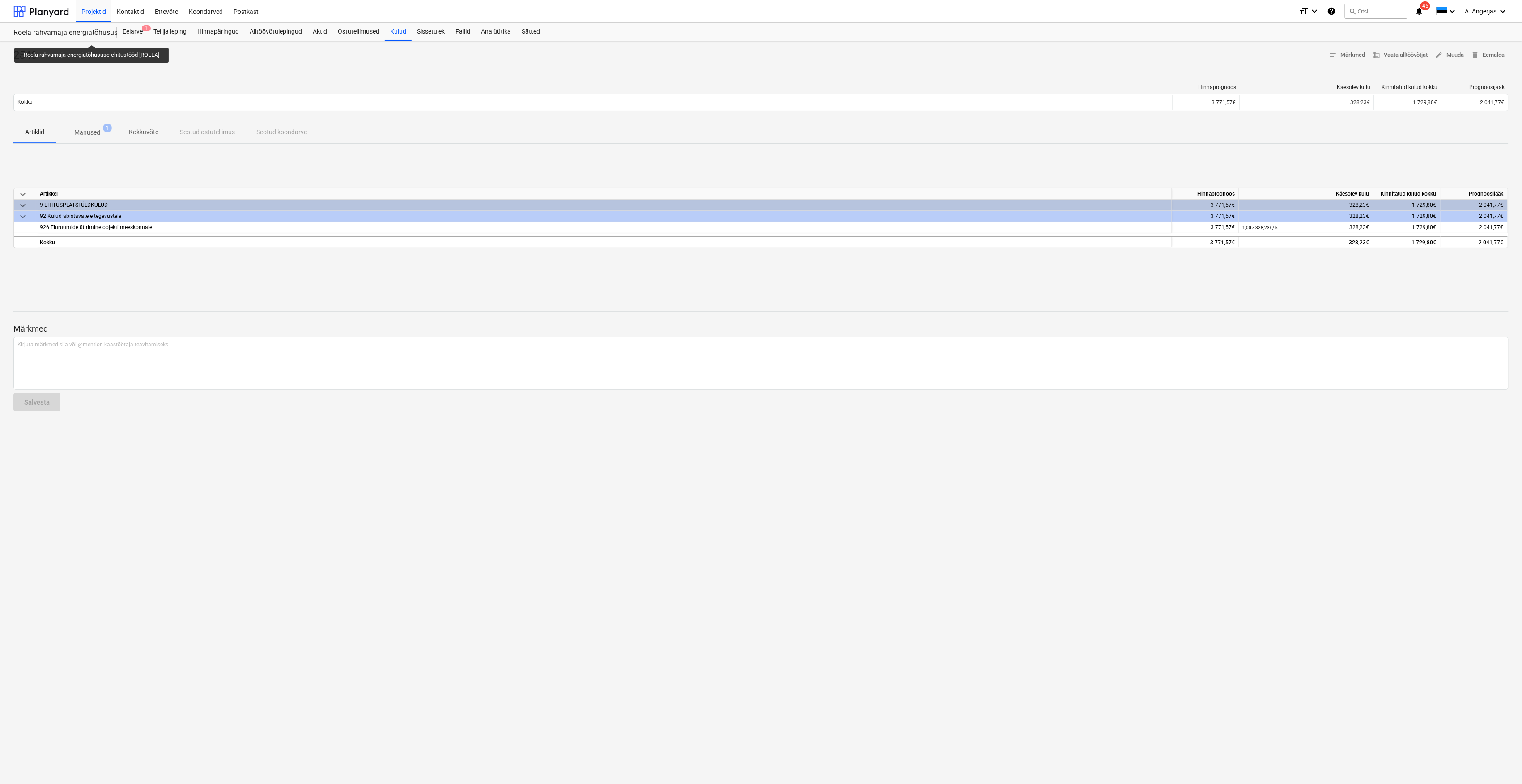
click at [93, 37] on div "Roela rahvamaja energiatõhususe ehitustööd [ROELA]" at bounding box center [60, 33] width 93 height 9
click at [32, 9] on div at bounding box center [41, 11] width 56 height 22
